Goal: Task Accomplishment & Management: Use online tool/utility

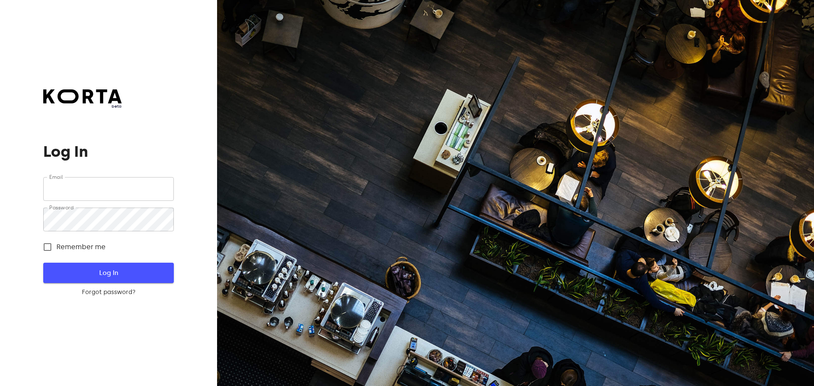
type input "[EMAIL_ADDRESS][DOMAIN_NAME]"
click at [126, 268] on span "Log In" at bounding box center [108, 273] width 103 height 11
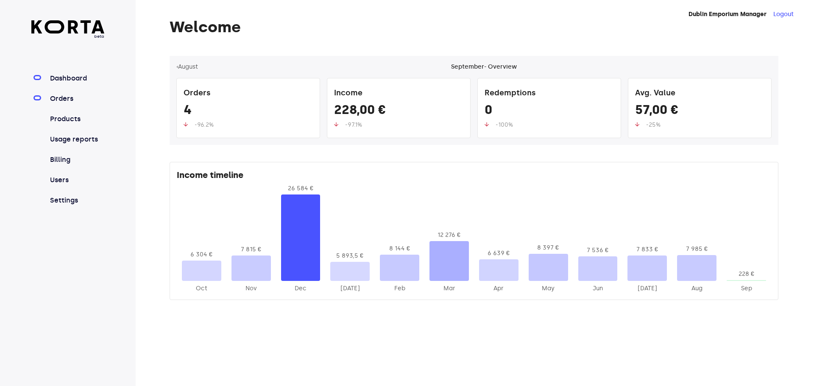
click at [68, 96] on link "Orders" at bounding box center [76, 99] width 56 height 10
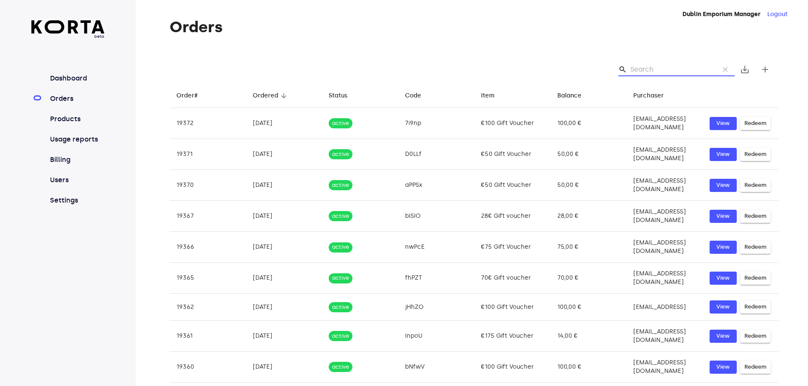
click at [662, 69] on input "Search" at bounding box center [671, 70] width 82 height 14
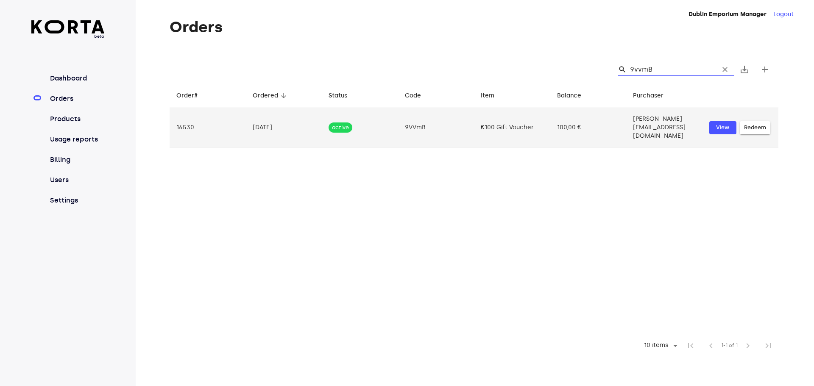
type input "9vvmB"
click at [764, 123] on span "Redeem" at bounding box center [755, 128] width 22 height 10
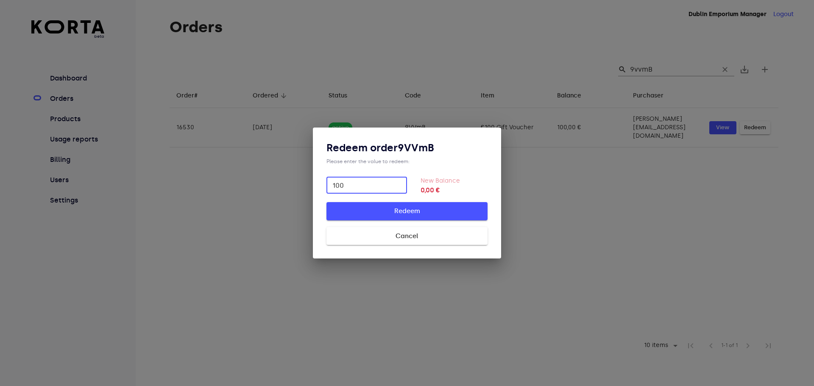
type input "100"
click at [435, 208] on span "Redeem" at bounding box center [407, 211] width 134 height 11
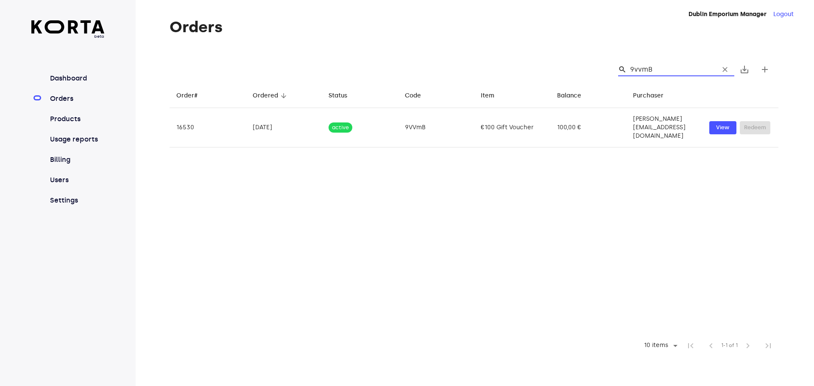
drag, startPoint x: 652, startPoint y: 70, endPoint x: 632, endPoint y: 67, distance: 20.1
click at [632, 67] on input "9vvmB" at bounding box center [671, 70] width 82 height 14
